Goal: Information Seeking & Learning: Understand process/instructions

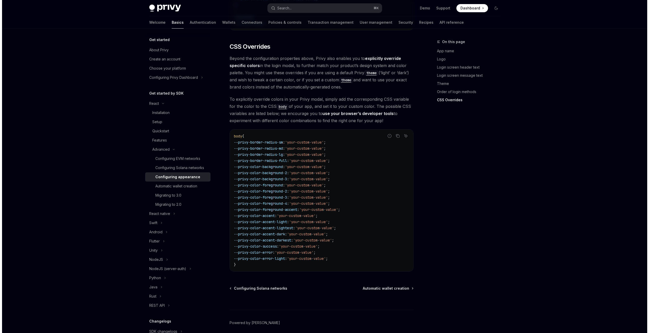
scroll to position [1196, 0]
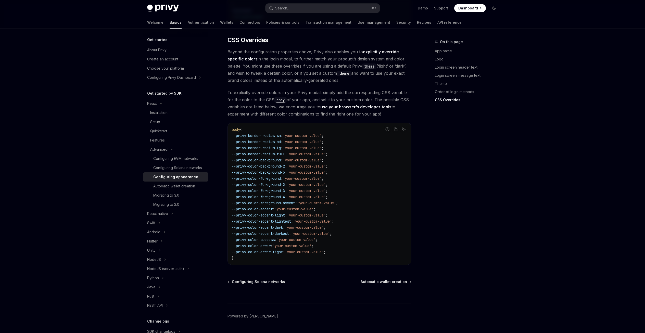
drag, startPoint x: 288, startPoint y: 147, endPoint x: 247, endPoint y: 146, distance: 40.9
click at [247, 158] on span "--privy-color-background : 'your-custom-value' ;" at bounding box center [278, 160] width 92 height 5
drag, startPoint x: 237, startPoint y: 147, endPoint x: 288, endPoint y: 145, distance: 50.8
click at [288, 158] on span "--privy-color-background : 'your-custom-value' ;" at bounding box center [278, 160] width 92 height 5
copy span "--privy-color-background"
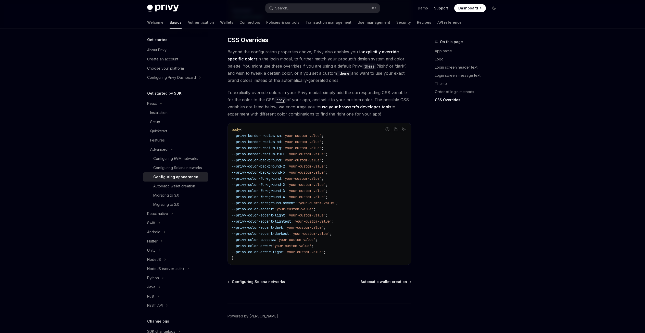
click at [437, 9] on link "Support" at bounding box center [441, 8] width 14 height 5
click at [297, 7] on button "Search... ⌘ K" at bounding box center [323, 8] width 114 height 9
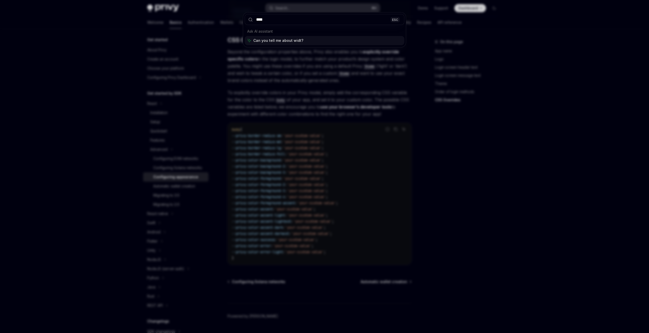
type input "*****"
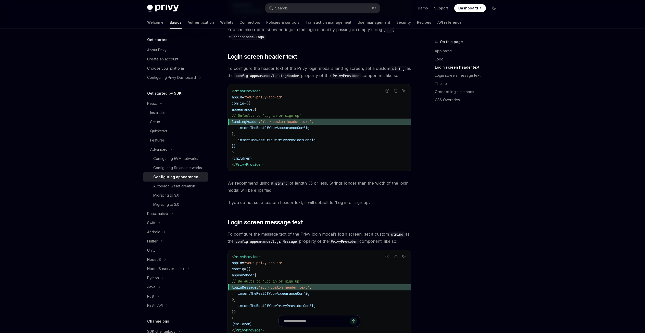
scroll to position [386, 0]
click at [292, 9] on button "Search... ⌘ K" at bounding box center [323, 8] width 114 height 9
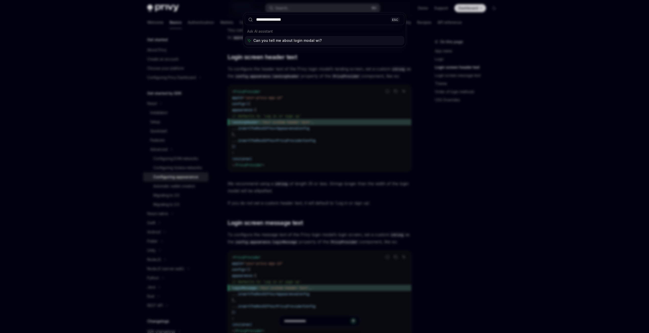
type input "**********"
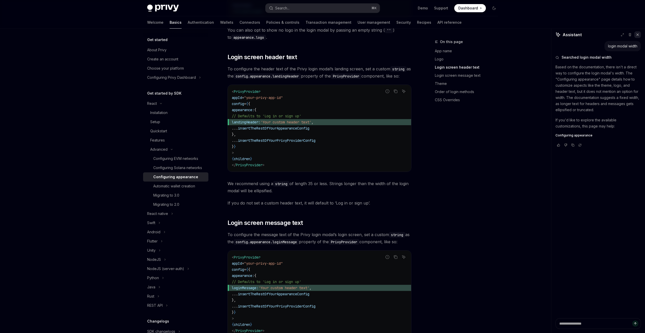
click at [637, 34] on icon at bounding box center [638, 35] width 4 height 4
type textarea "*"
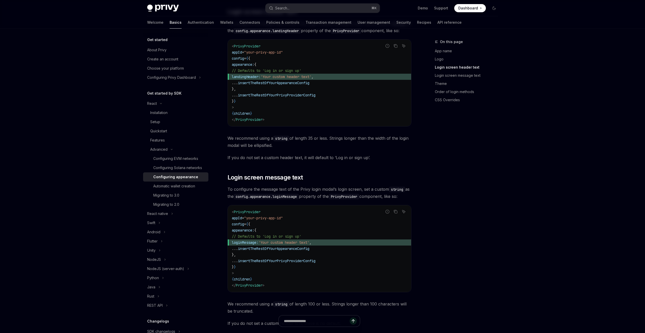
scroll to position [435, 0]
